Goal: Task Accomplishment & Management: Complete application form

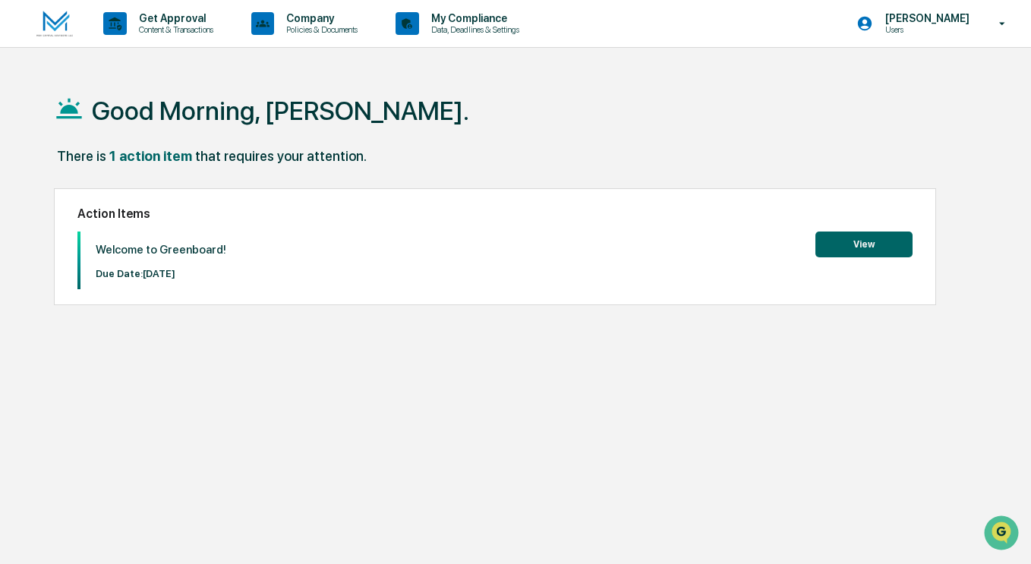
click at [862, 246] on button "View" at bounding box center [863, 245] width 97 height 26
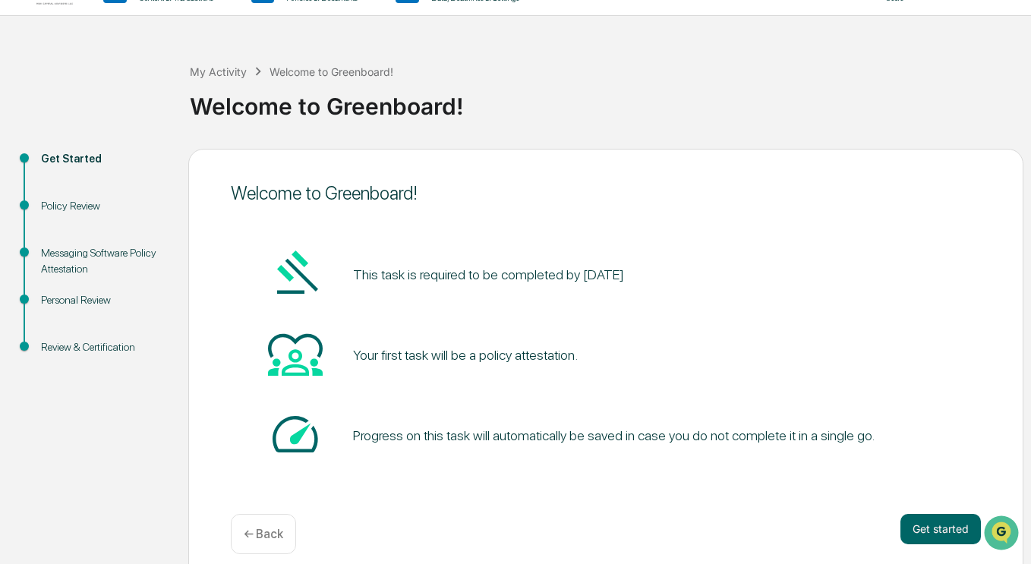
scroll to position [48, 0]
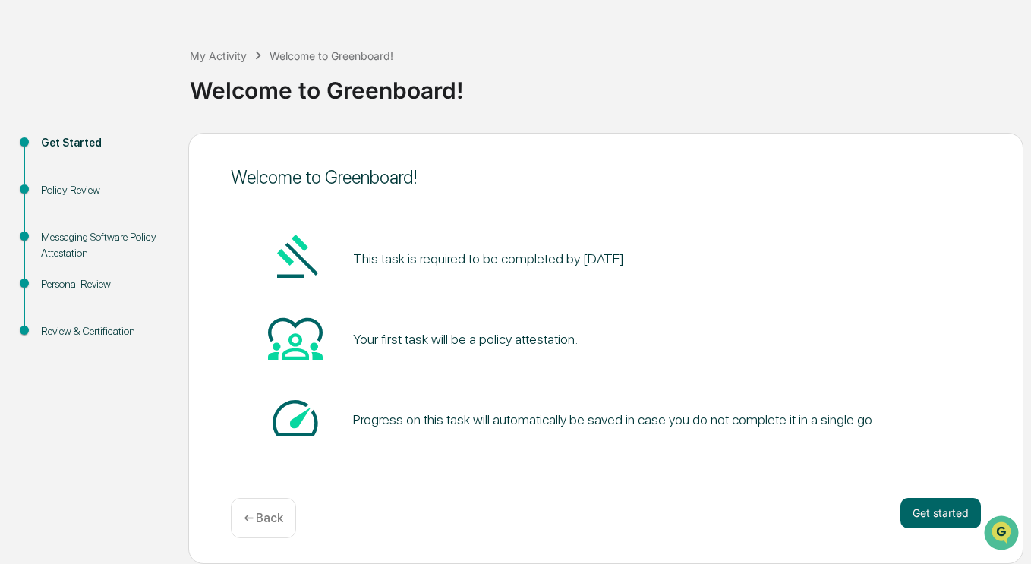
click at [934, 507] on button "Get started" at bounding box center [940, 513] width 80 height 30
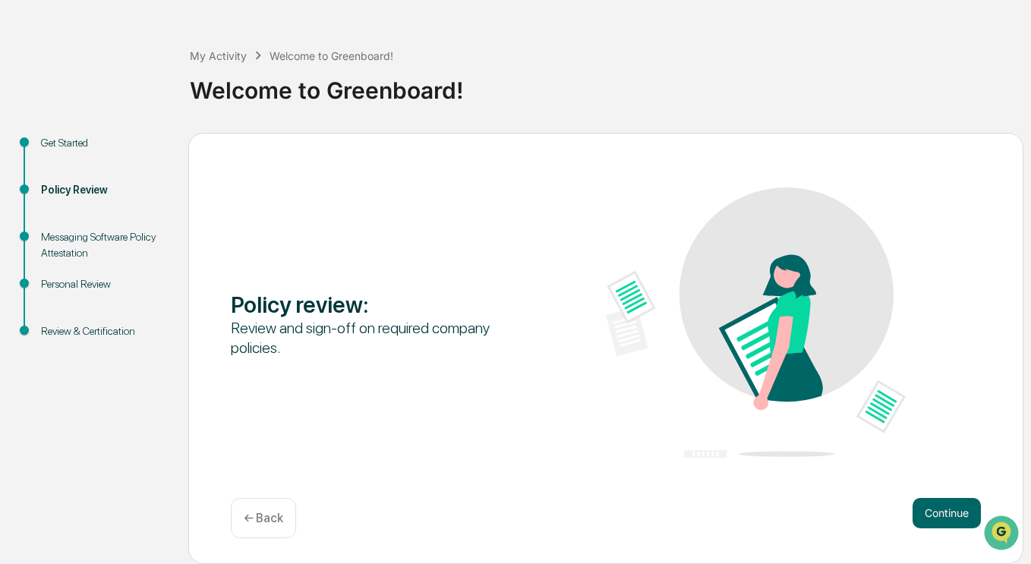
click at [936, 507] on button "Continue" at bounding box center [946, 513] width 68 height 30
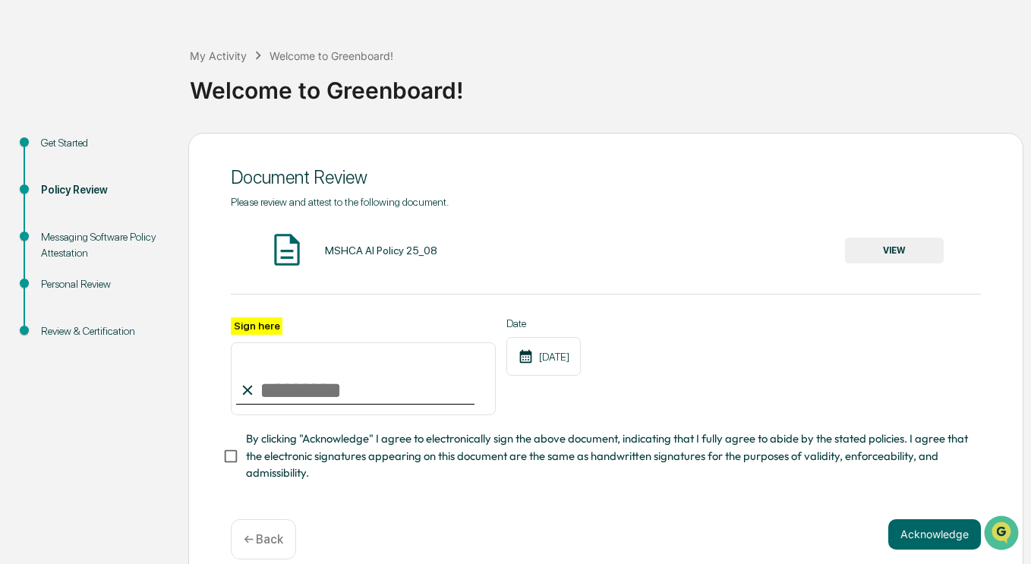
click at [345, 388] on input "Sign here" at bounding box center [363, 378] width 265 height 73
click at [883, 255] on button "VIEW" at bounding box center [894, 251] width 99 height 26
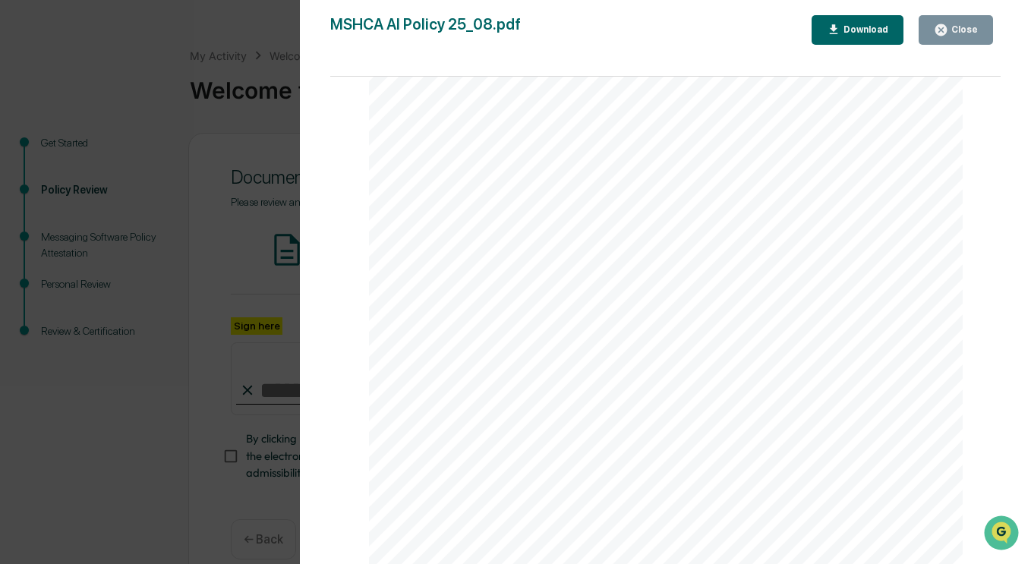
scroll to position [1954, 0]
click at [961, 30] on div "Close" at bounding box center [963, 29] width 30 height 11
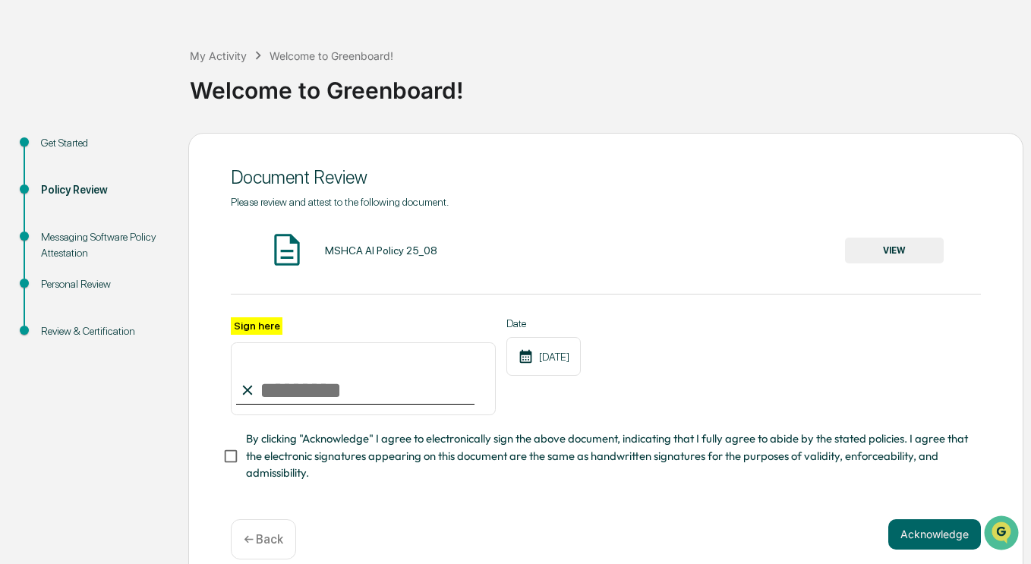
click at [314, 393] on input "Sign here" at bounding box center [363, 378] width 265 height 73
type input "**********"
click at [918, 539] on button "Acknowledge" at bounding box center [934, 534] width 93 height 30
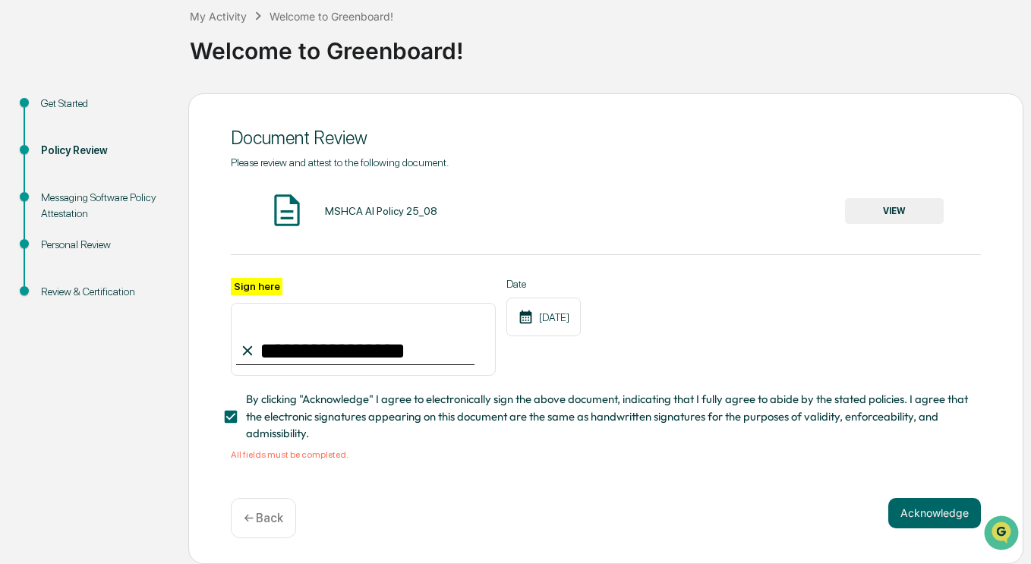
click at [934, 504] on button "Acknowledge" at bounding box center [934, 513] width 93 height 30
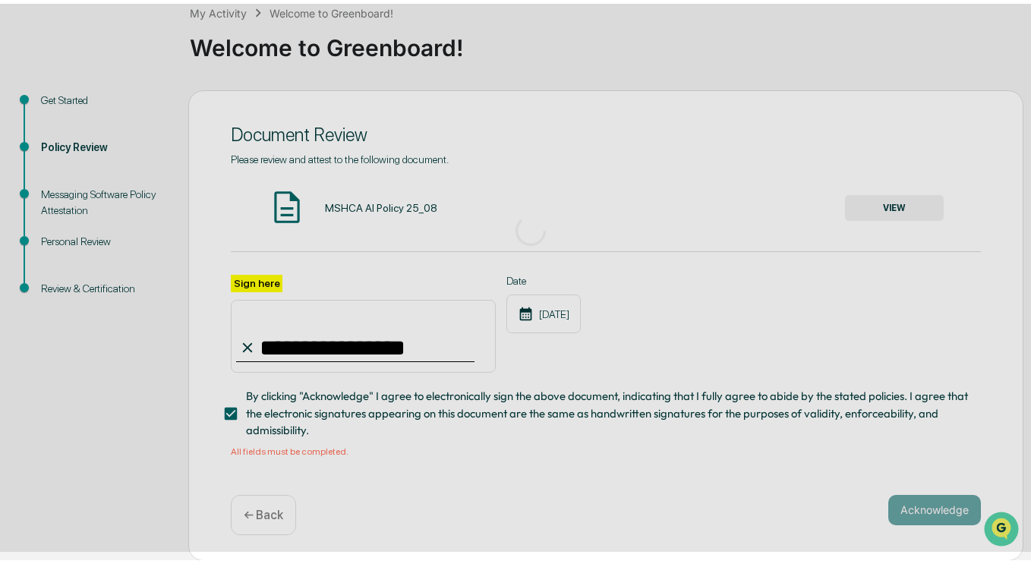
scroll to position [48, 0]
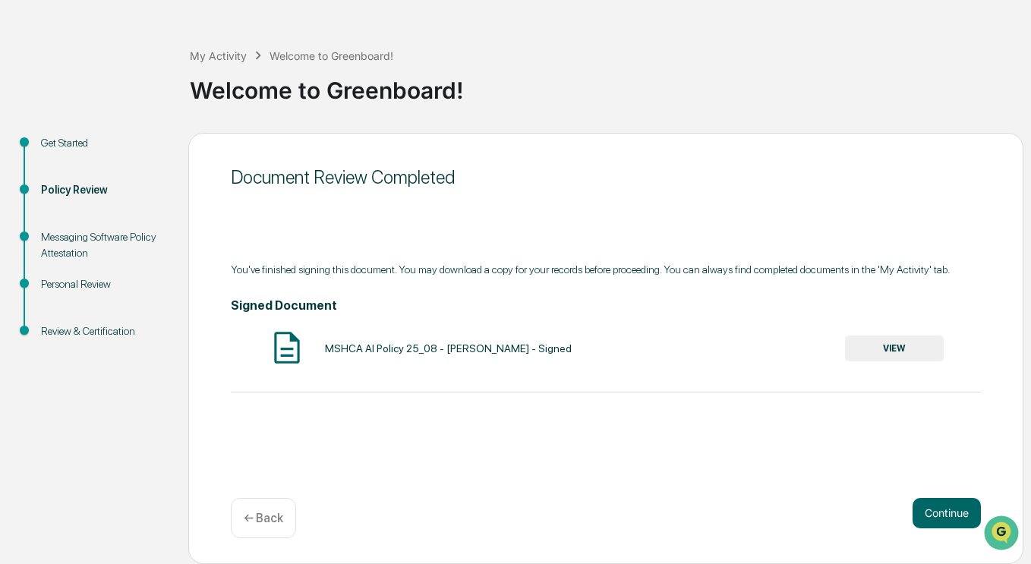
click at [905, 358] on button "VIEW" at bounding box center [894, 348] width 99 height 26
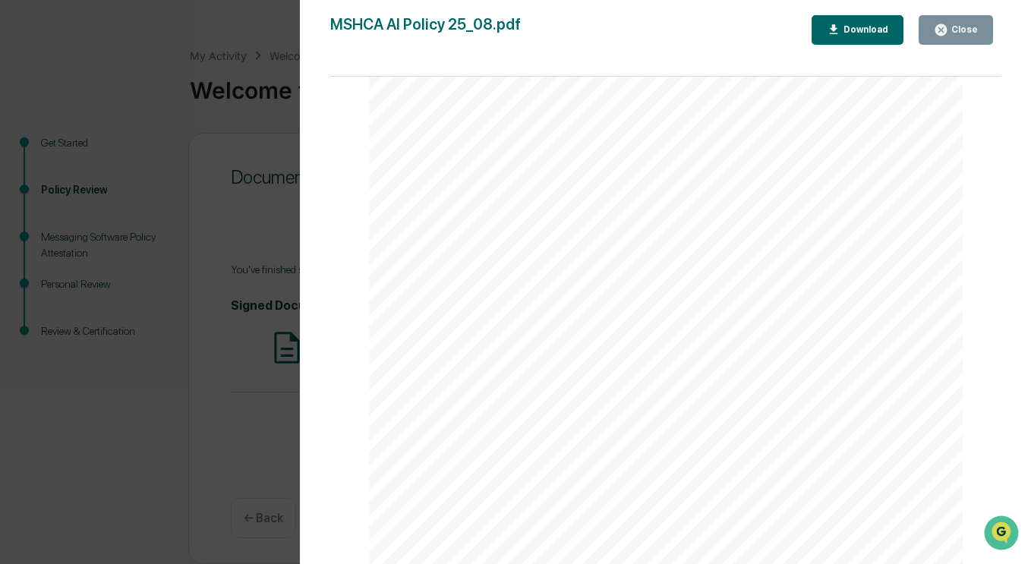
scroll to position [2773, 0]
click at [943, 30] on icon "button" at bounding box center [941, 30] width 14 height 14
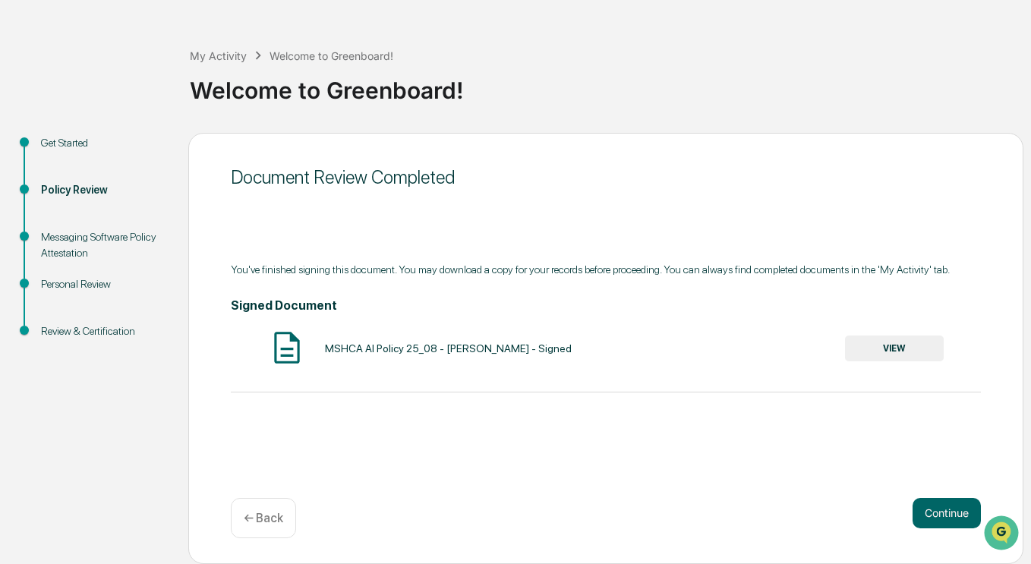
click at [940, 506] on button "Continue" at bounding box center [946, 513] width 68 height 30
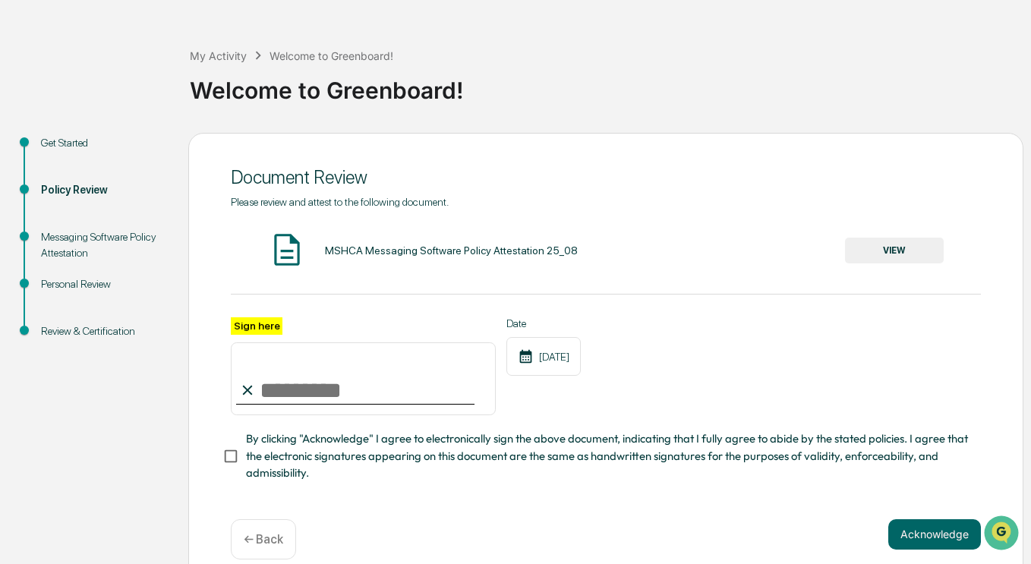
click at [339, 398] on input "Sign here" at bounding box center [363, 378] width 265 height 73
type input "**********"
click at [923, 542] on button "Acknowledge" at bounding box center [934, 534] width 93 height 30
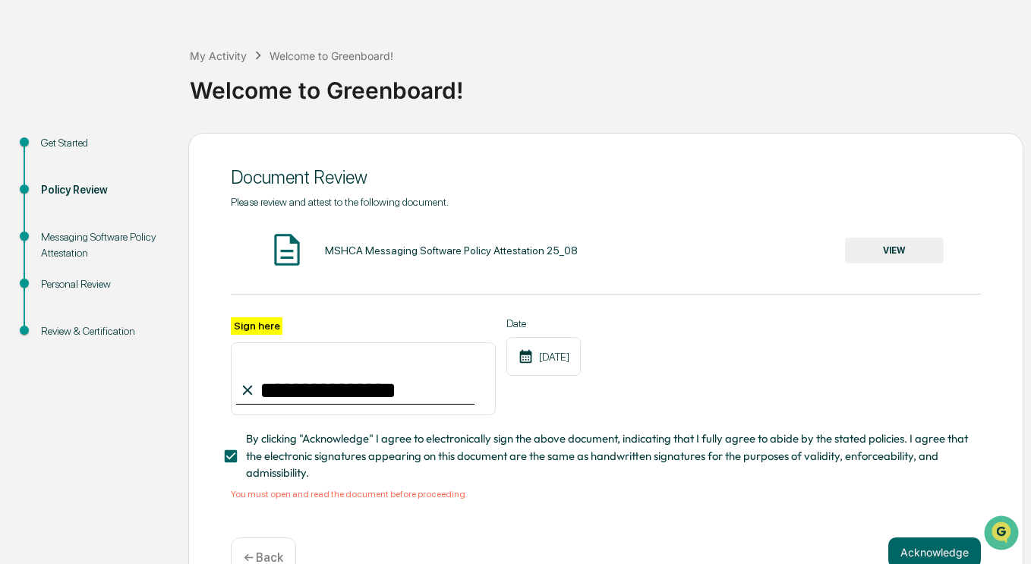
click at [910, 260] on button "VIEW" at bounding box center [894, 251] width 99 height 26
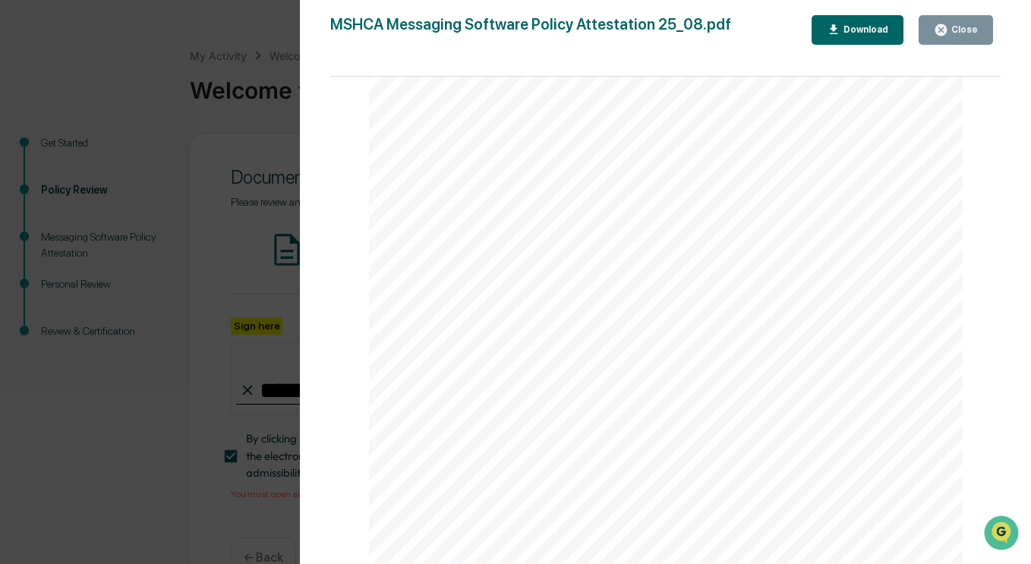
scroll to position [1954, 0]
click at [966, 33] on div "Close" at bounding box center [963, 29] width 30 height 11
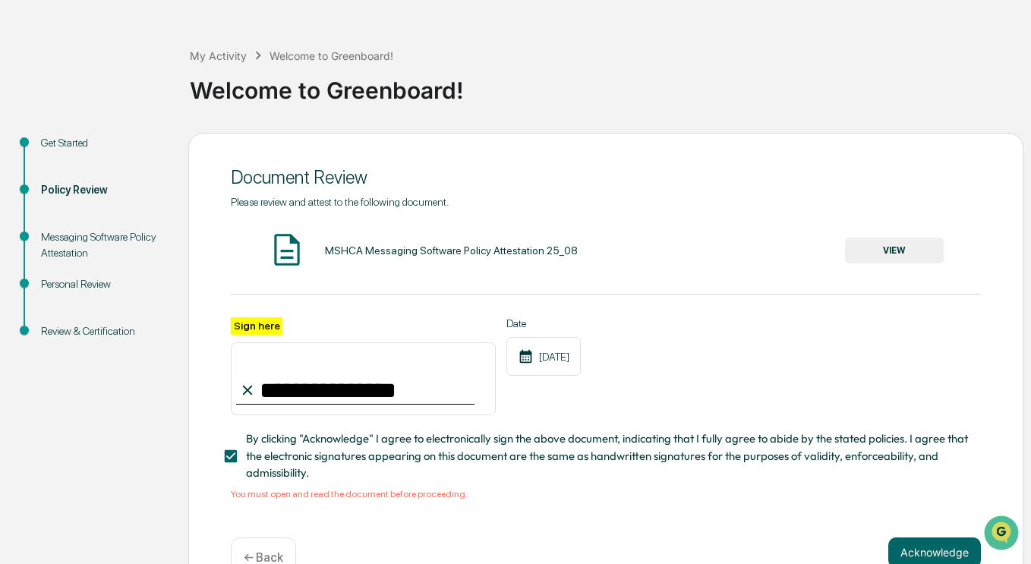
click at [932, 559] on button "Acknowledge" at bounding box center [934, 552] width 93 height 30
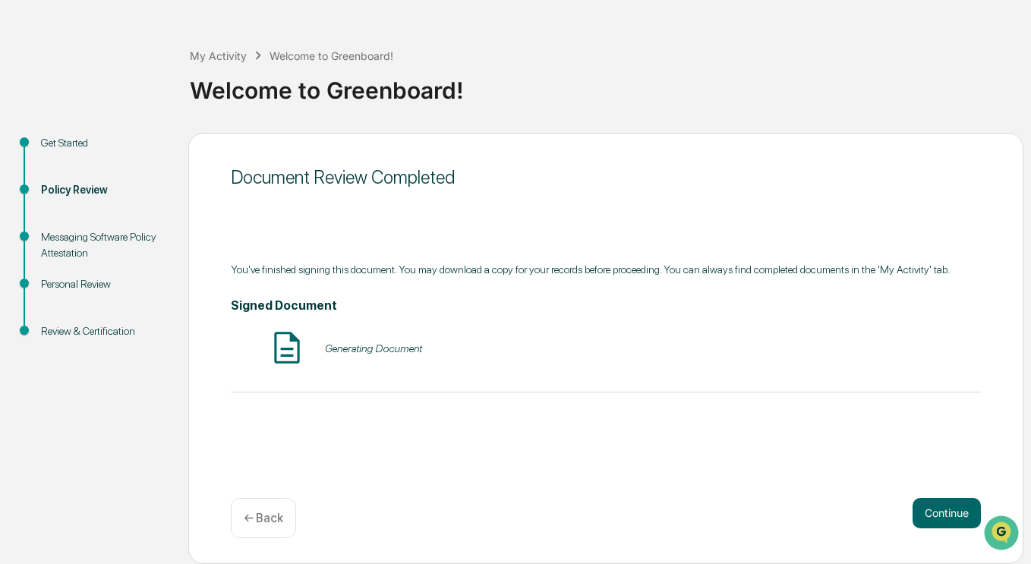
click at [956, 517] on button "Continue" at bounding box center [946, 513] width 68 height 30
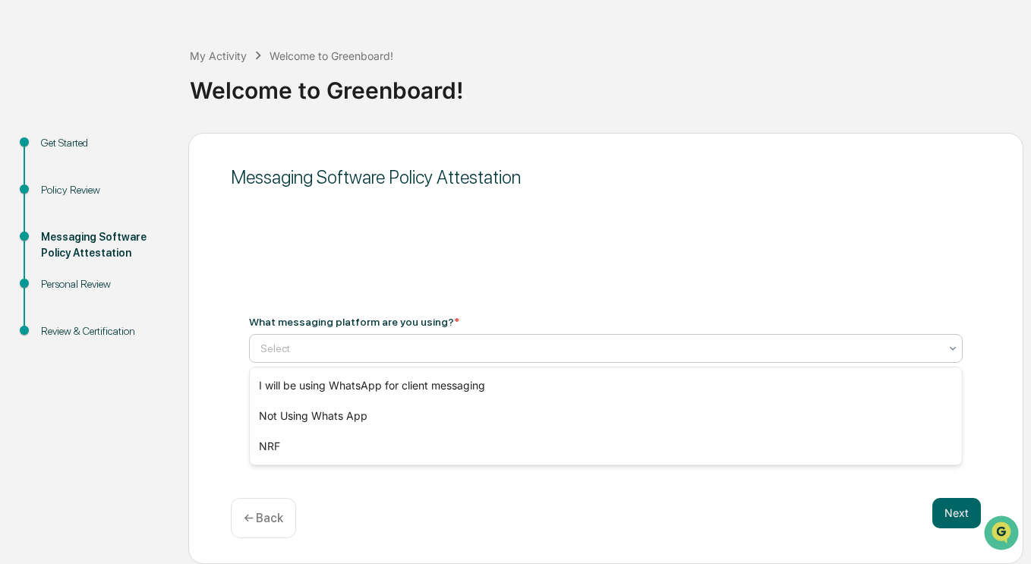
click at [954, 349] on icon at bounding box center [953, 348] width 12 height 12
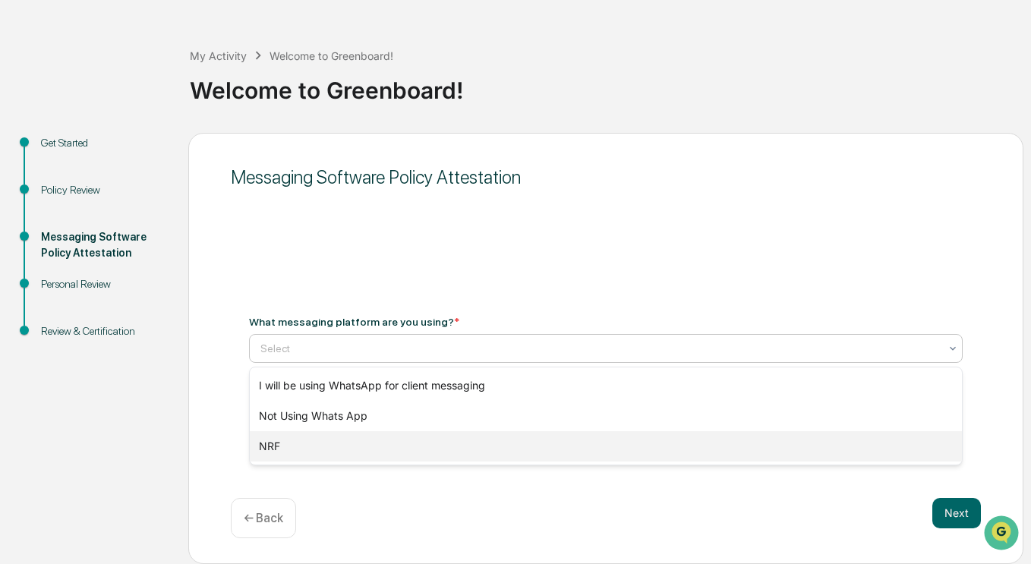
click at [764, 455] on div "NRF" at bounding box center [606, 446] width 712 height 30
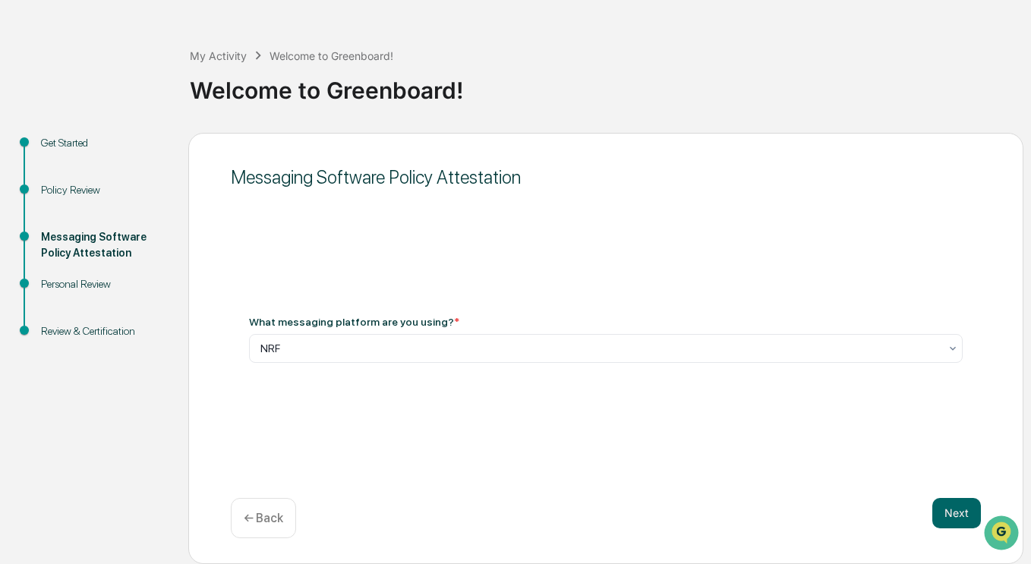
click at [950, 516] on button "Next" at bounding box center [956, 513] width 49 height 30
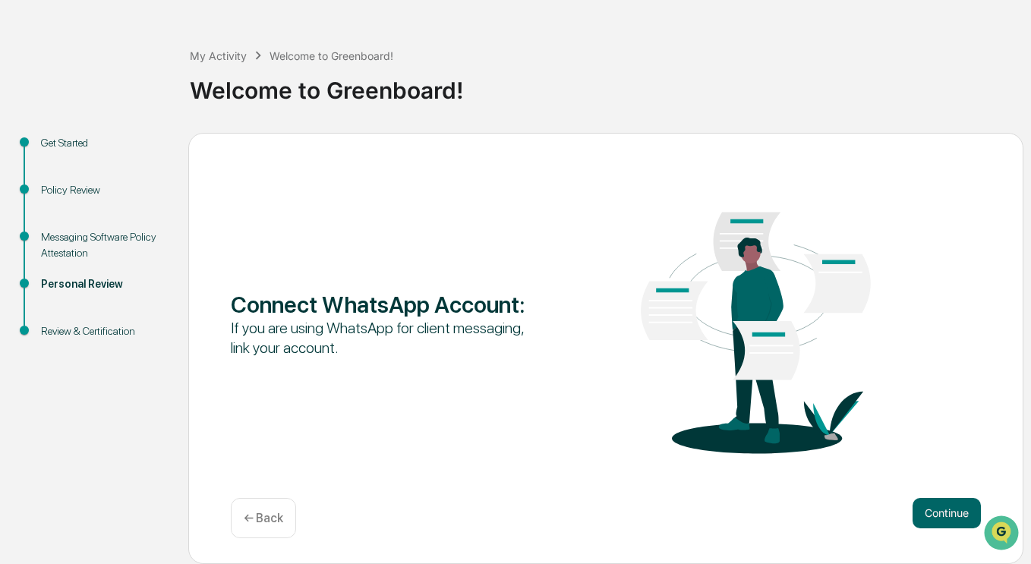
click at [947, 513] on button "Continue" at bounding box center [946, 513] width 68 height 30
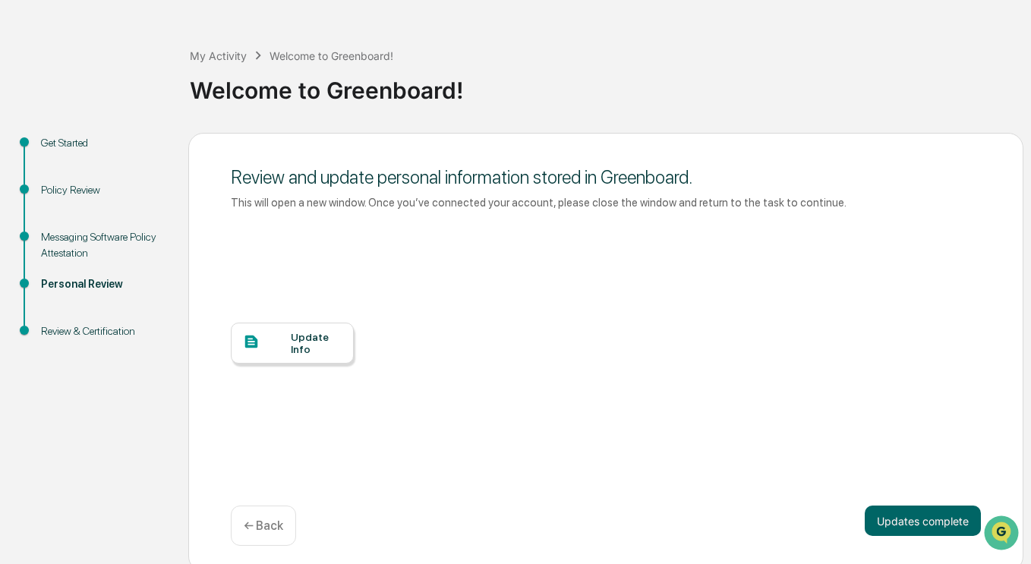
click at [910, 527] on button "Updates complete" at bounding box center [923, 521] width 116 height 30
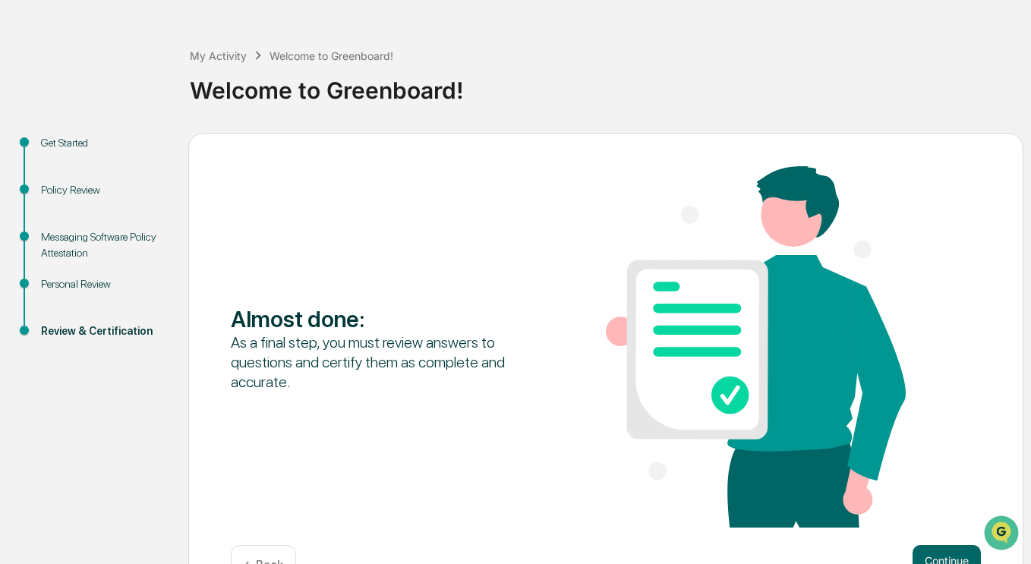
click at [940, 552] on button "Continue" at bounding box center [946, 560] width 68 height 30
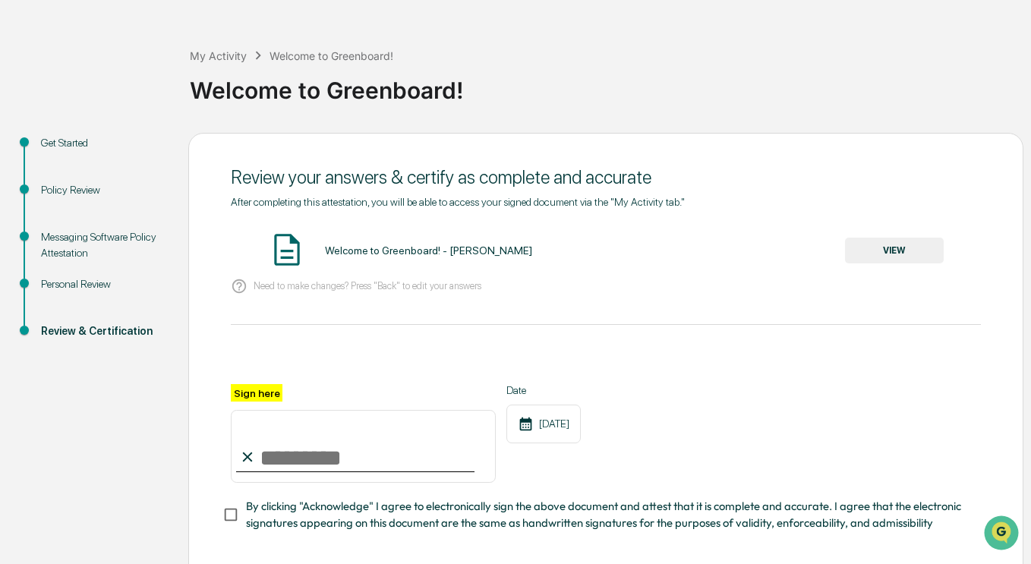
click at [903, 256] on button "VIEW" at bounding box center [894, 251] width 99 height 26
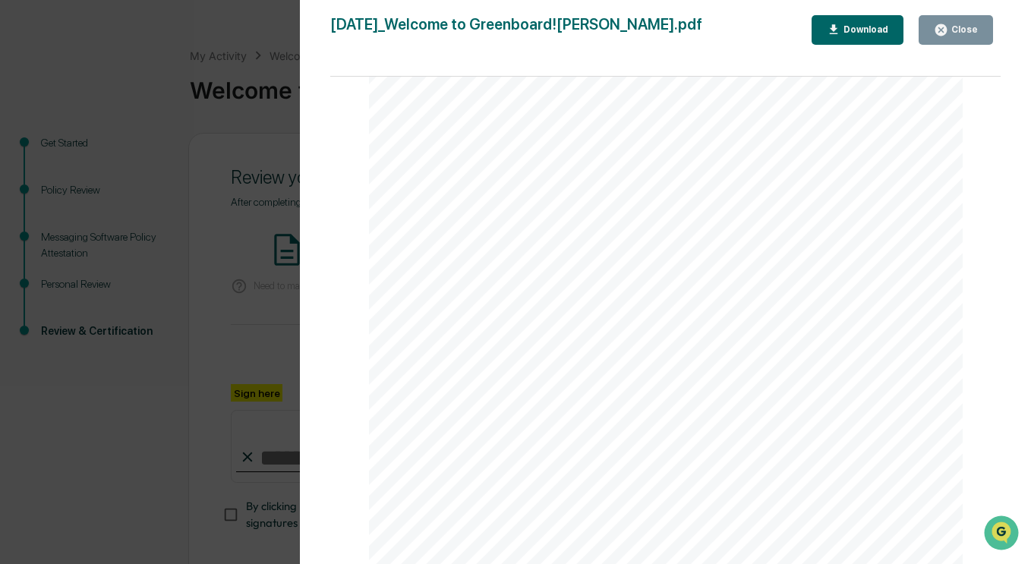
scroll to position [1277, 0]
click at [972, 22] on button "Close" at bounding box center [955, 30] width 74 height 30
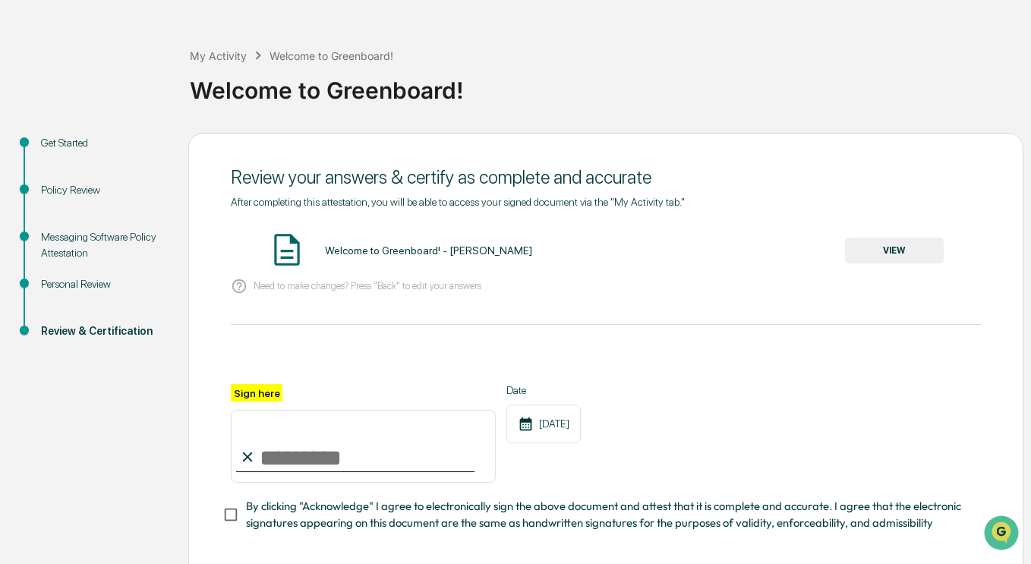
click at [367, 468] on input "Sign here" at bounding box center [363, 446] width 265 height 73
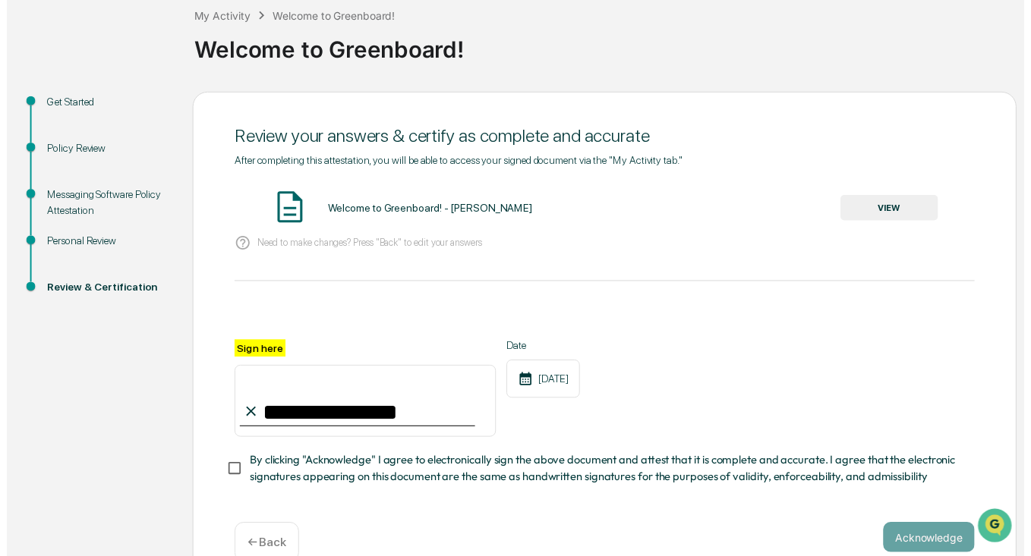
scroll to position [126, 0]
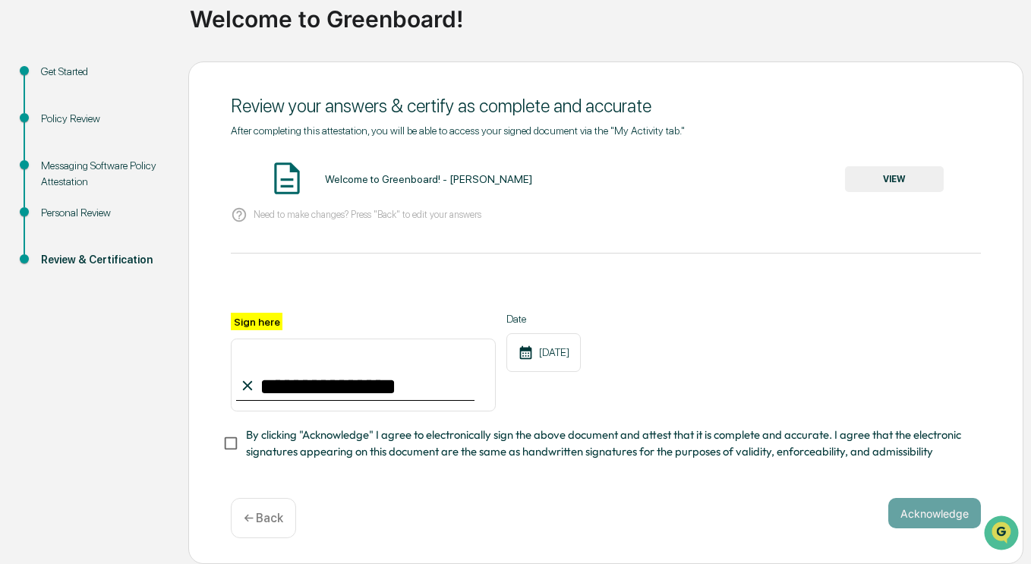
type input "**********"
click at [923, 508] on button "Acknowledge" at bounding box center [934, 513] width 93 height 30
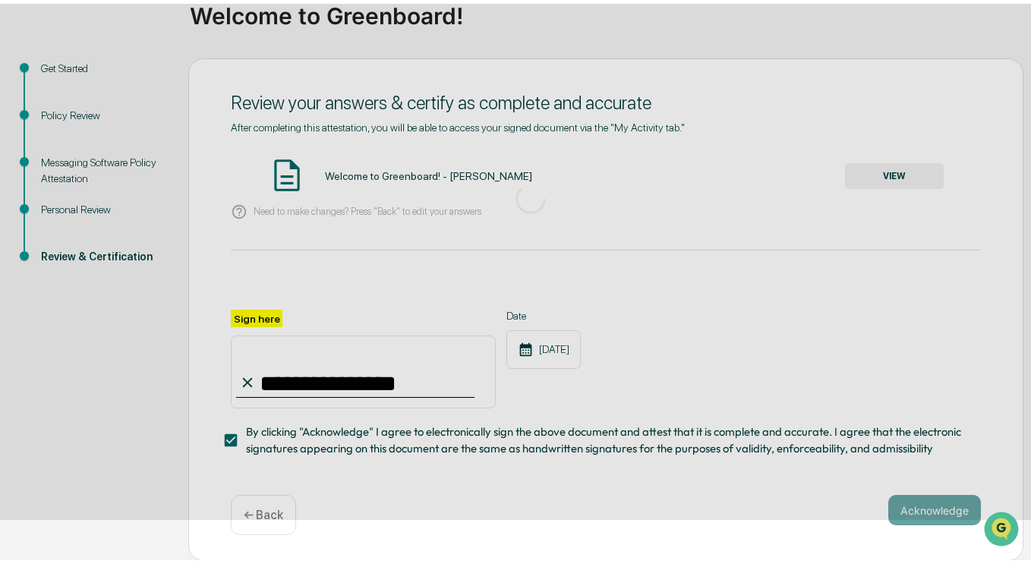
scroll to position [48, 0]
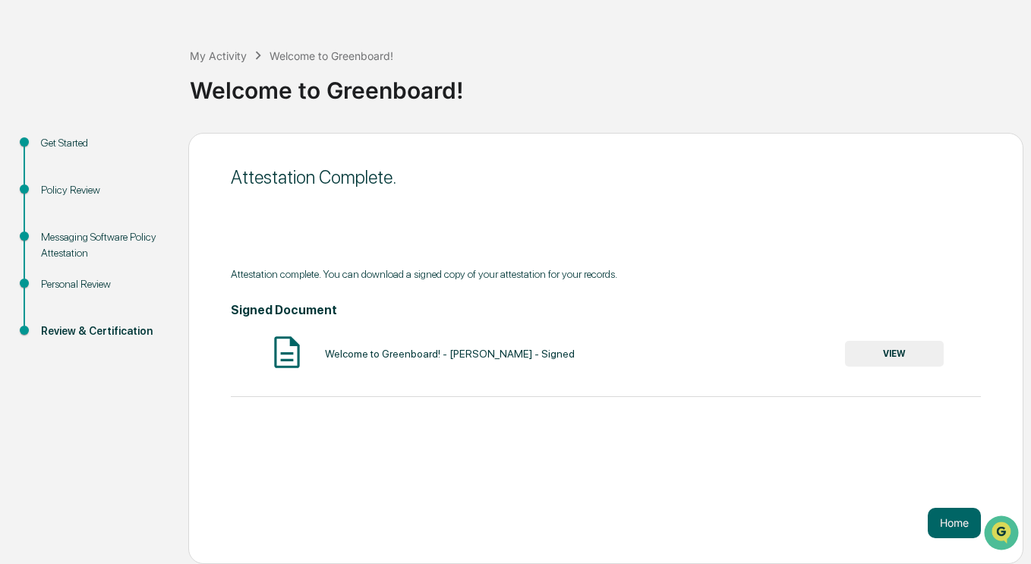
click at [944, 532] on button "Home" at bounding box center [954, 523] width 53 height 30
